Goal: Task Accomplishment & Management: Use online tool/utility

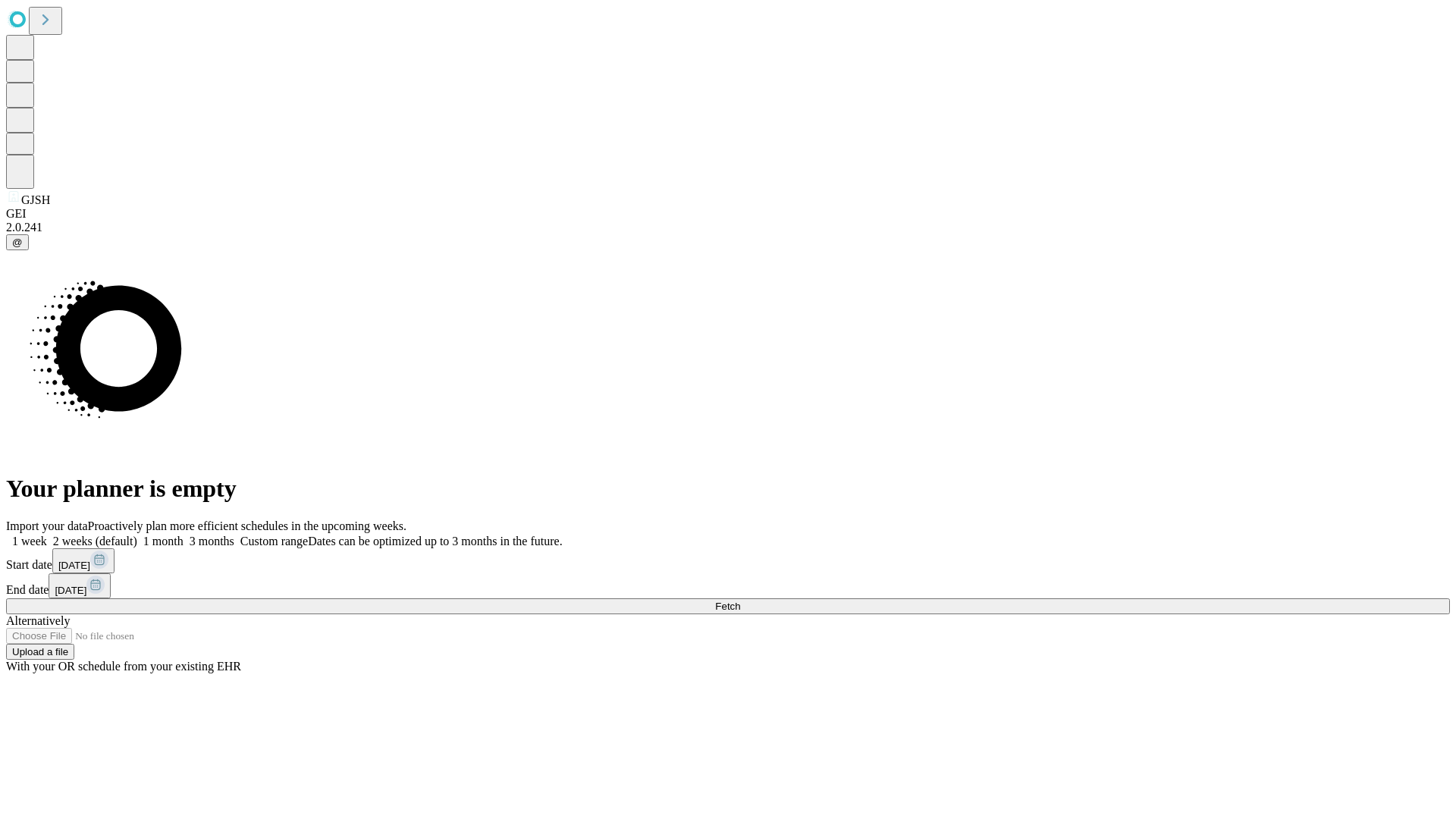
click at [741, 601] on span "Fetch" at bounding box center [728, 607] width 25 height 11
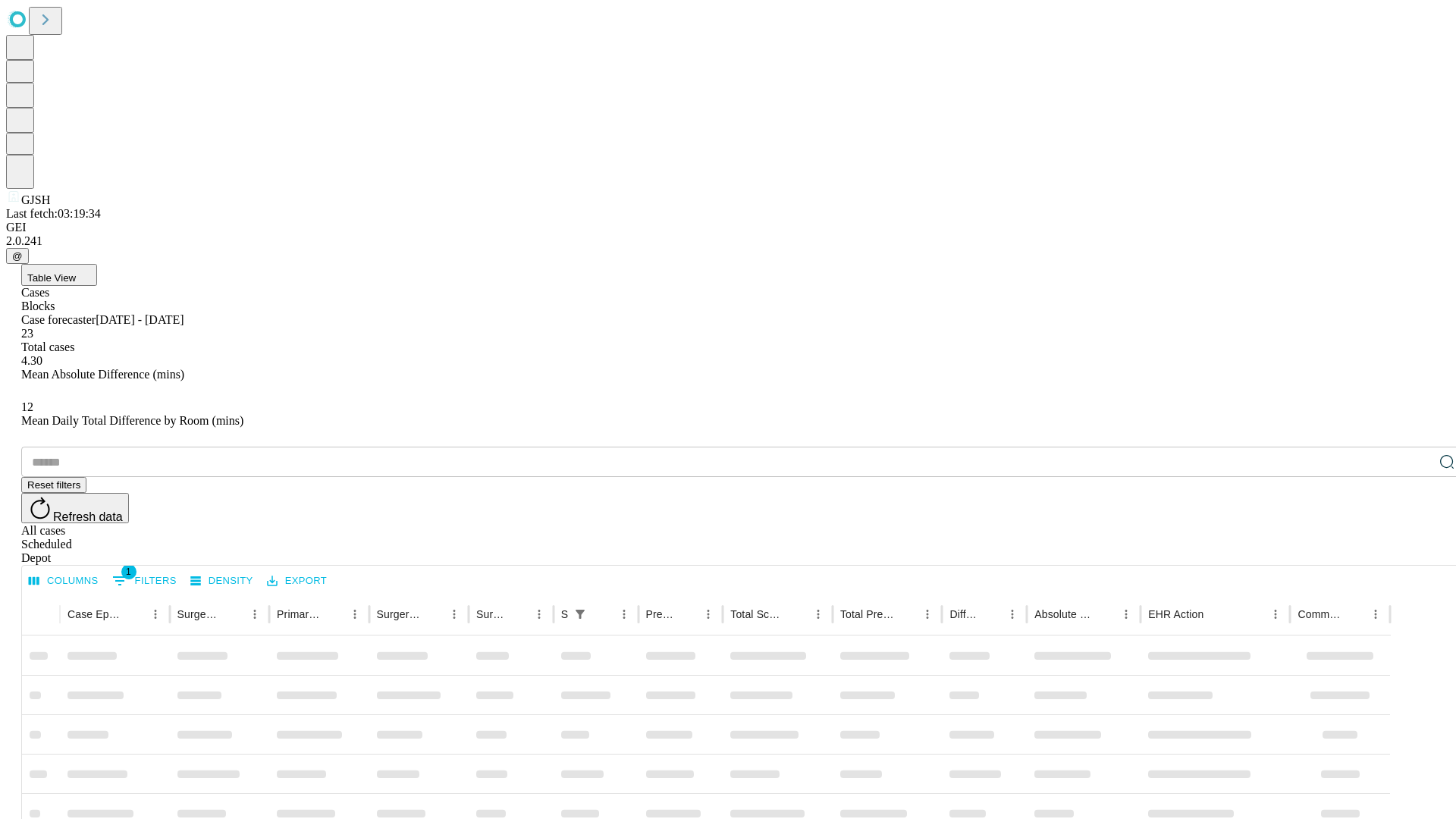
click at [1417, 552] on div "Depot" at bounding box center [743, 558] width 1444 height 14
